Goal: Task Accomplishment & Management: Manage account settings

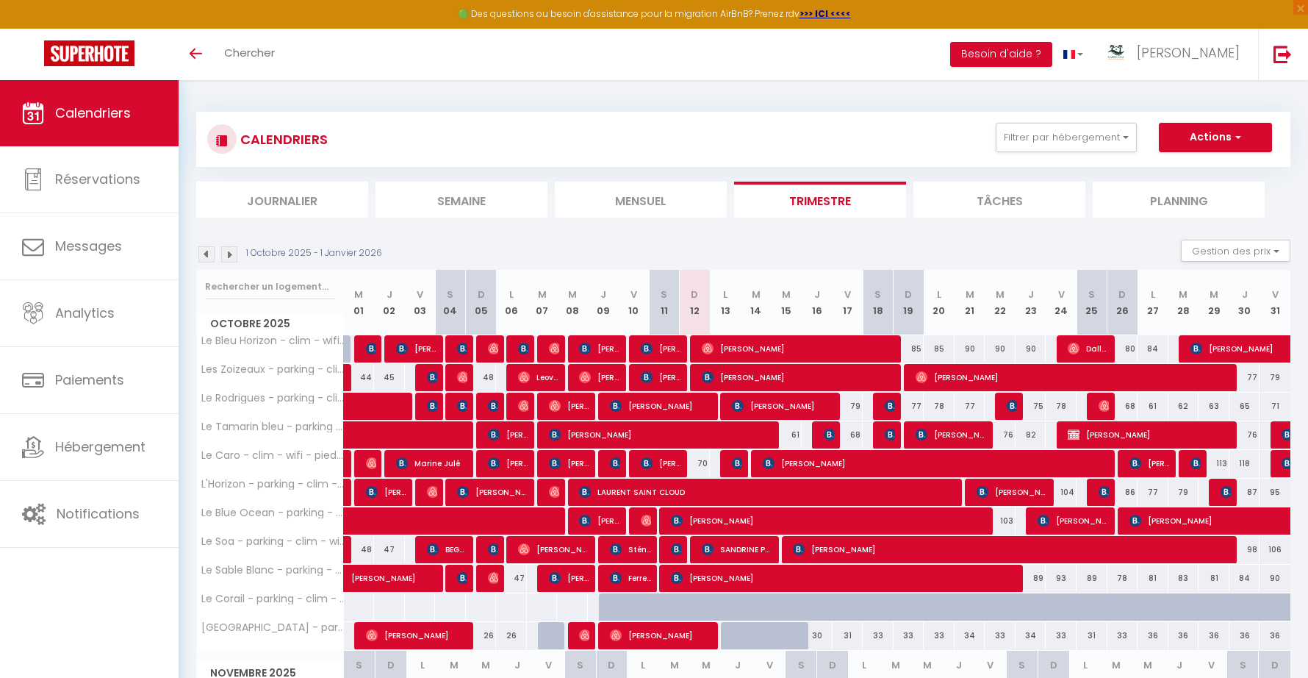
scroll to position [140, 0]
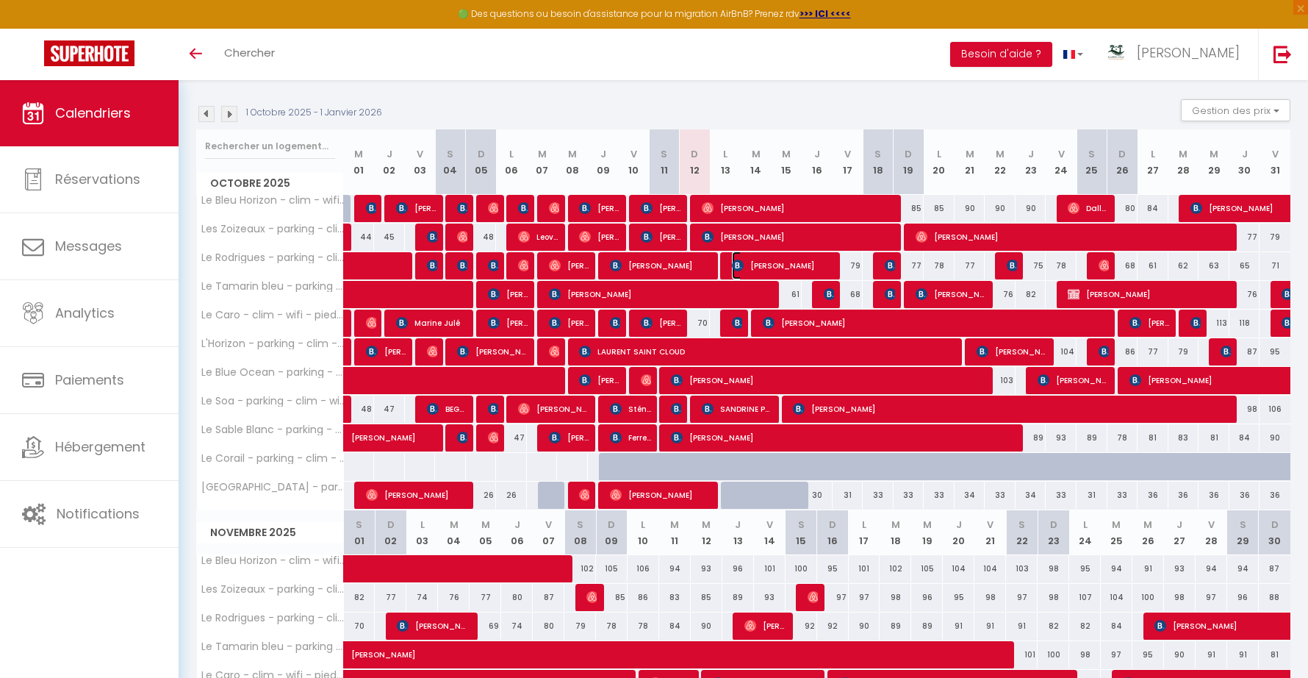
click at [792, 254] on span "[PERSON_NAME]" at bounding box center [783, 265] width 103 height 28
select select "OK"
select select "KO"
select select "0"
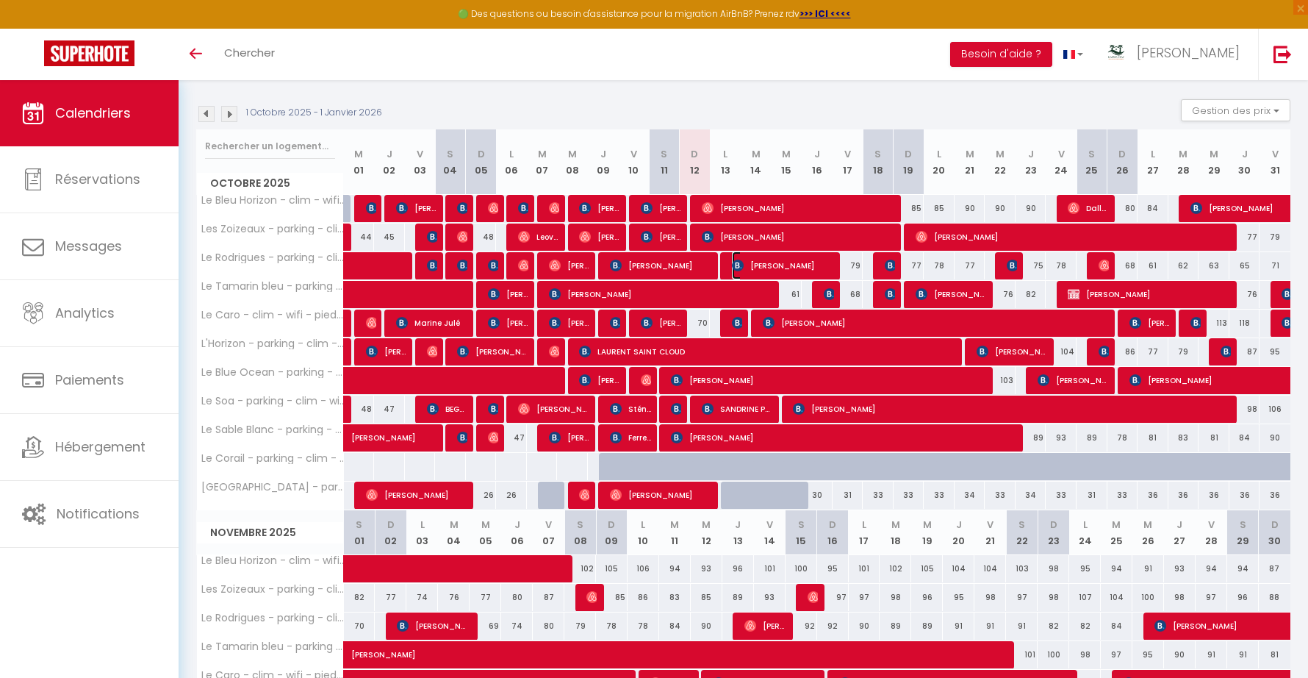
select select "1"
select select
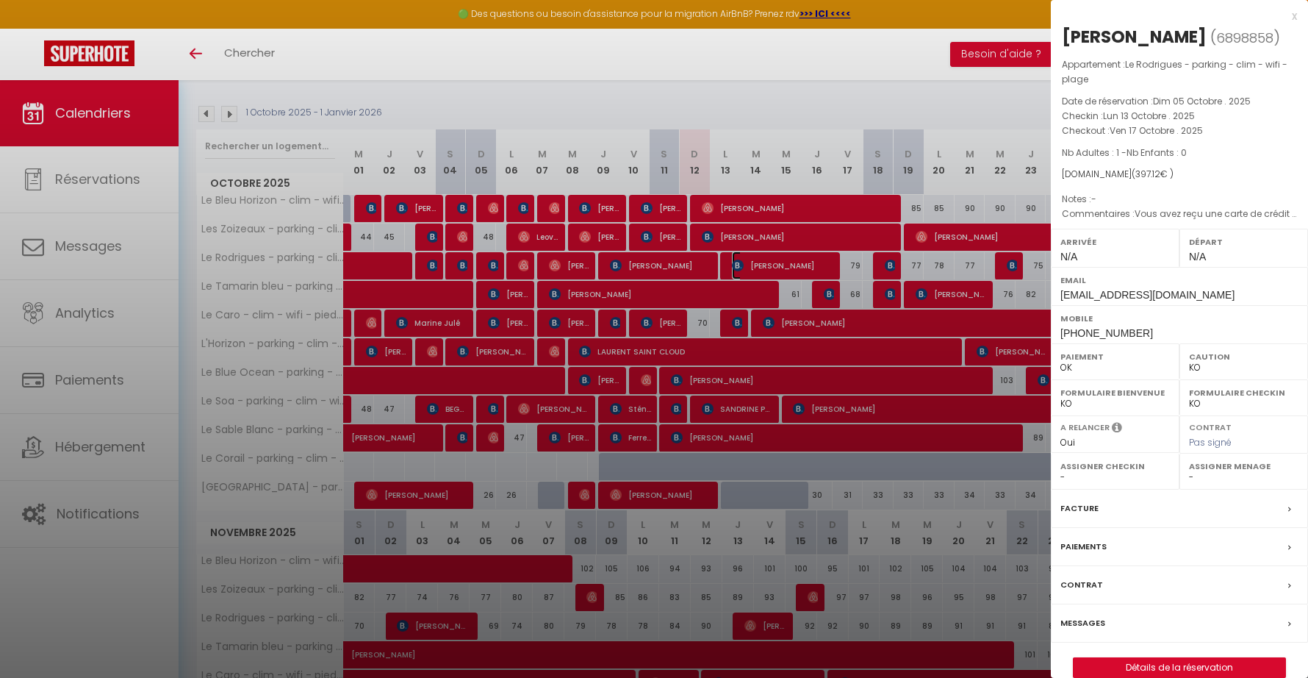
select select "14291"
select select "45280"
click at [1292, 18] on div "x" at bounding box center [1174, 16] width 246 height 18
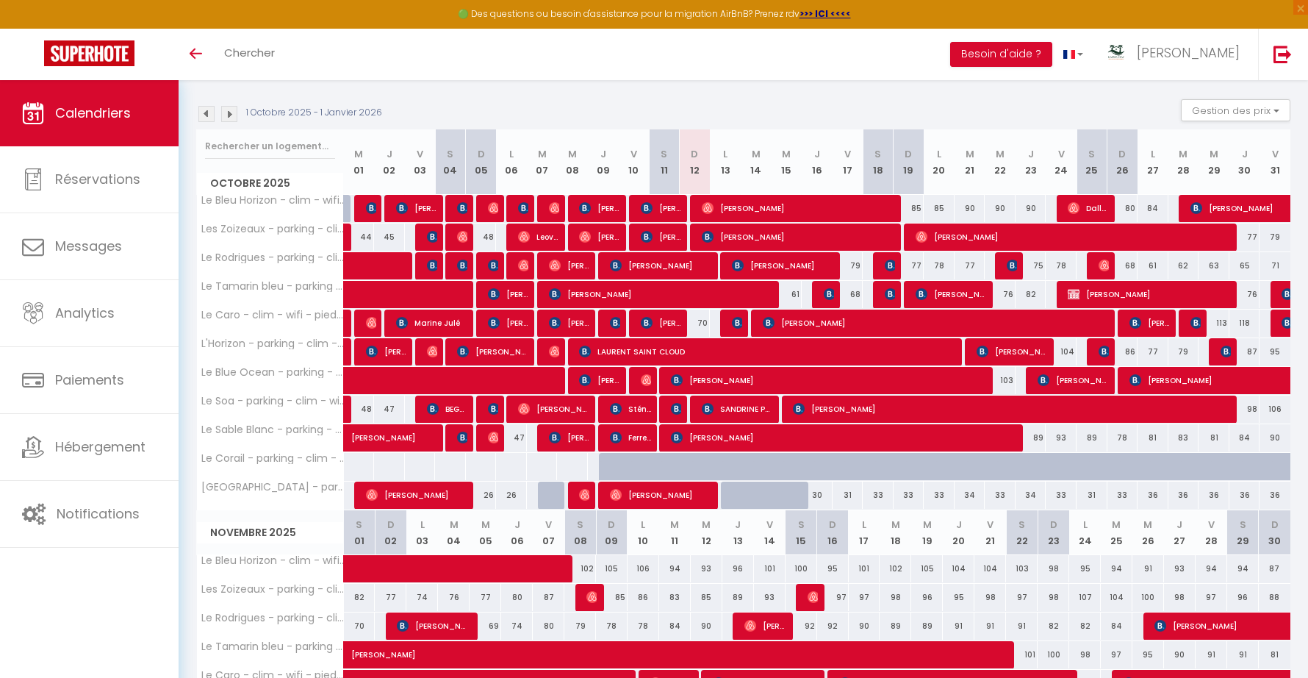
scroll to position [131, 0]
